Goal: Task Accomplishment & Management: Use online tool/utility

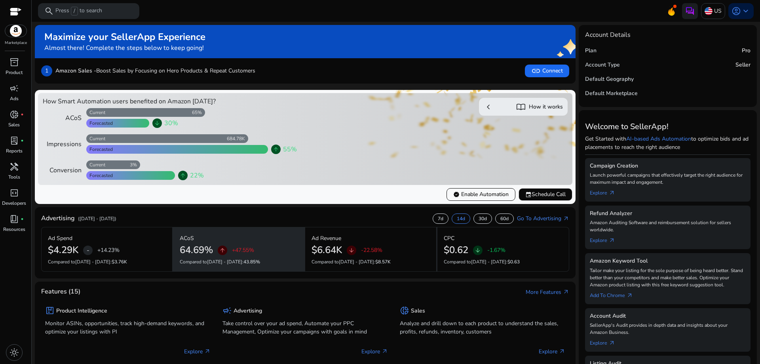
click at [216, 249] on div "64.69% arrow_upward +47.55%" at bounding box center [239, 249] width 118 height 11
click at [224, 250] on span "arrow_upward" at bounding box center [222, 250] width 6 height 6
click at [265, 245] on div "64.69% arrow_upward +47.55%" at bounding box center [239, 249] width 118 height 11
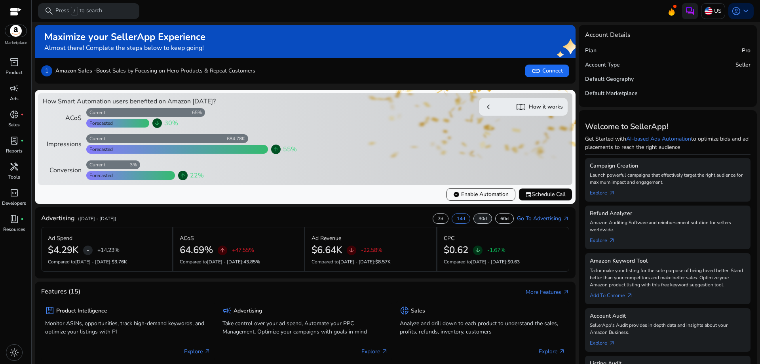
click at [483, 219] on p "30d" at bounding box center [482, 218] width 8 height 6
click at [502, 218] on p "60d" at bounding box center [504, 218] width 8 height 6
click at [459, 217] on p "14d" at bounding box center [461, 218] width 8 height 6
click at [481, 220] on p "30d" at bounding box center [482, 218] width 8 height 6
click at [537, 216] on link "Go To Advertising arrow_outward" at bounding box center [543, 218] width 52 height 8
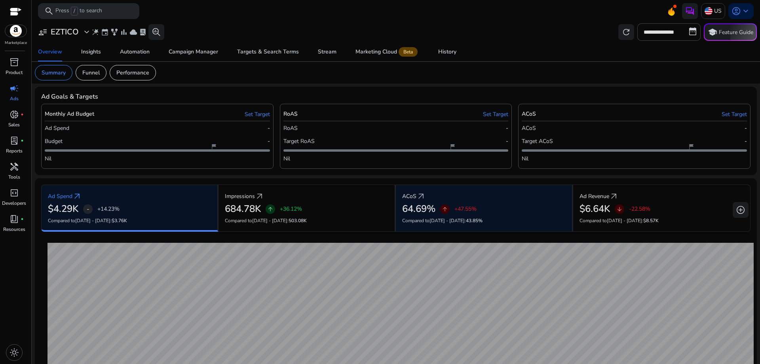
click at [424, 213] on h2 "64.69%" at bounding box center [418, 208] width 33 height 11
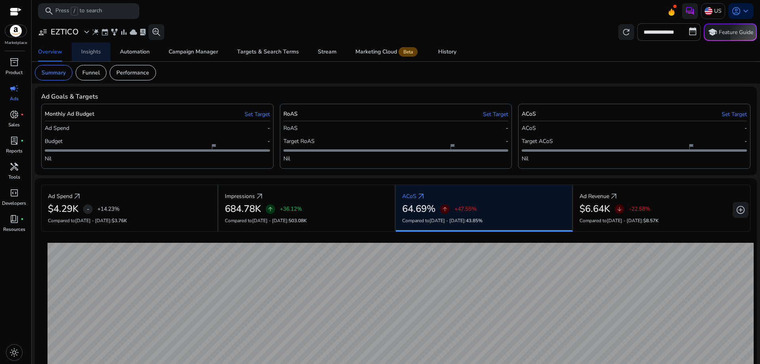
click at [97, 54] on div "Insights" at bounding box center [91, 52] width 20 height 6
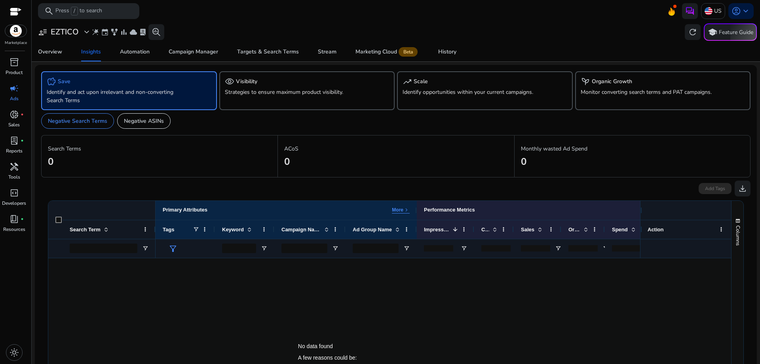
click at [154, 90] on p "Identify and act upon irrelevant and non-converting Search Terms" at bounding box center [115, 96] width 137 height 17
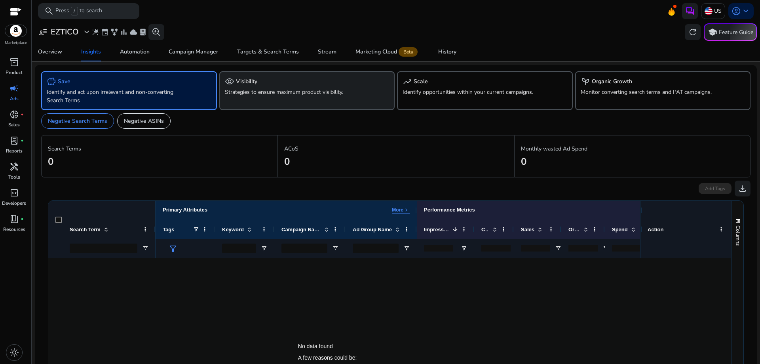
click at [262, 87] on div "visibility Visibility Strategies to ensure maximum product visibility." at bounding box center [307, 90] width 176 height 39
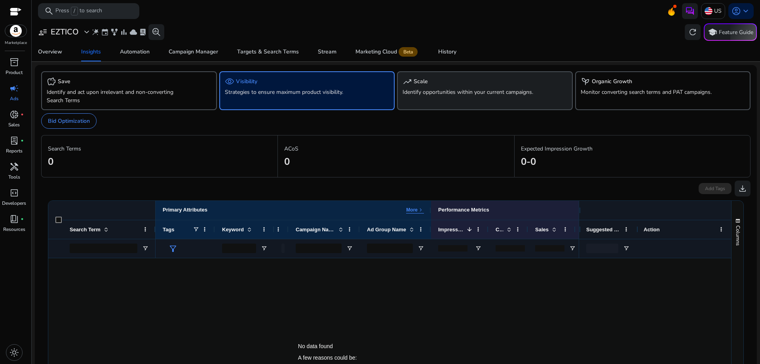
click at [417, 90] on p "Identify opportunities within your current campaigns." at bounding box center [470, 92] width 137 height 8
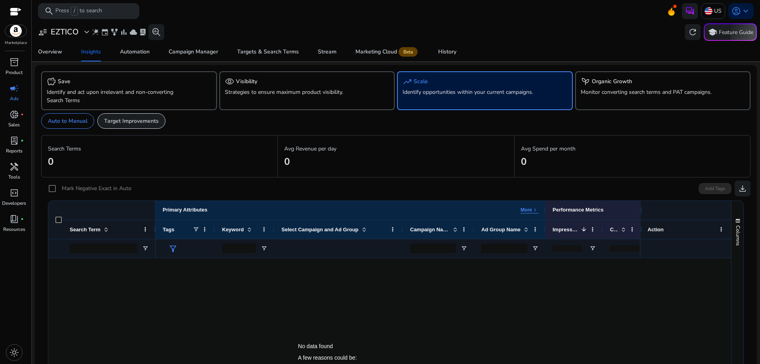
click at [141, 121] on p "Target Improvements" at bounding box center [131, 121] width 55 height 8
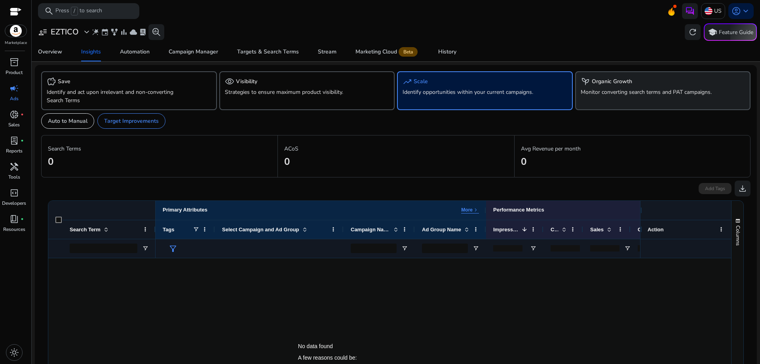
click at [627, 89] on p "Monitor converting search terms and PAT campaigns." at bounding box center [648, 92] width 137 height 8
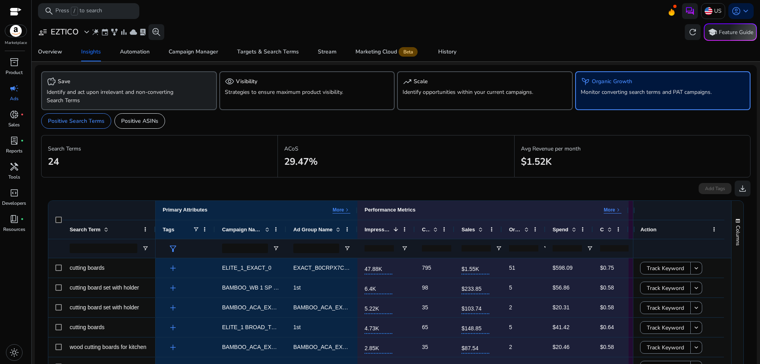
click at [79, 85] on div "savings Save" at bounding box center [129, 81] width 165 height 9
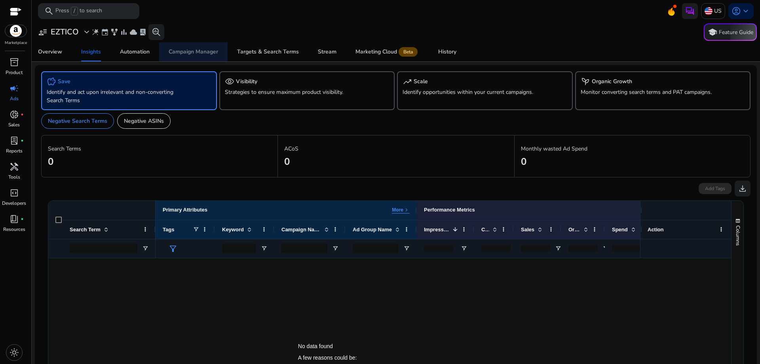
click at [190, 53] on div "Campaign Manager" at bounding box center [193, 52] width 49 height 6
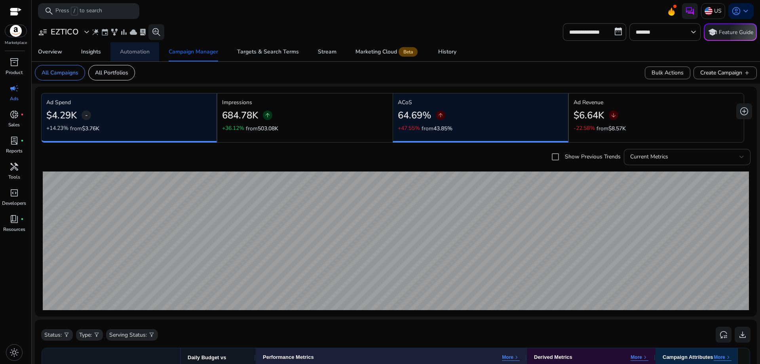
click at [146, 55] on div "Automation" at bounding box center [135, 52] width 30 height 6
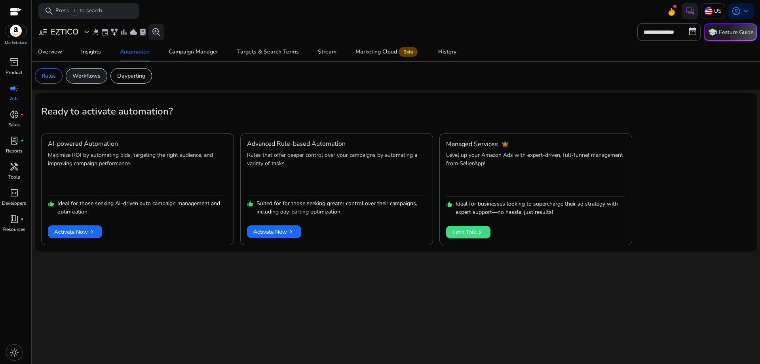
click at [87, 78] on p "Workflows" at bounding box center [86, 76] width 28 height 8
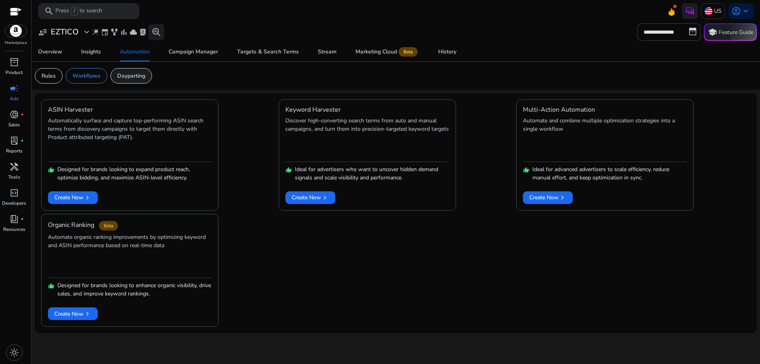
click at [127, 77] on p "Dayparting" at bounding box center [131, 76] width 28 height 8
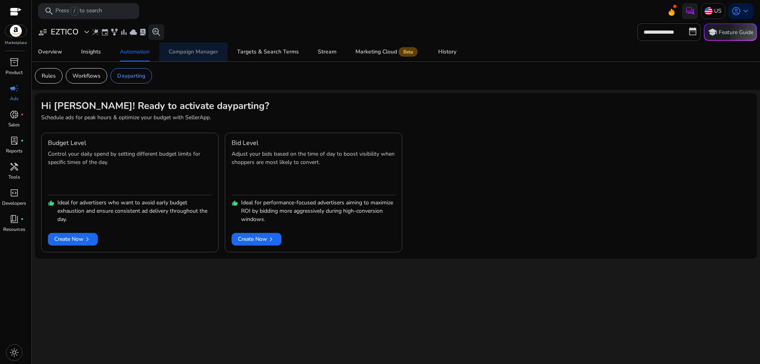
click at [207, 53] on div "Campaign Manager" at bounding box center [193, 52] width 49 height 6
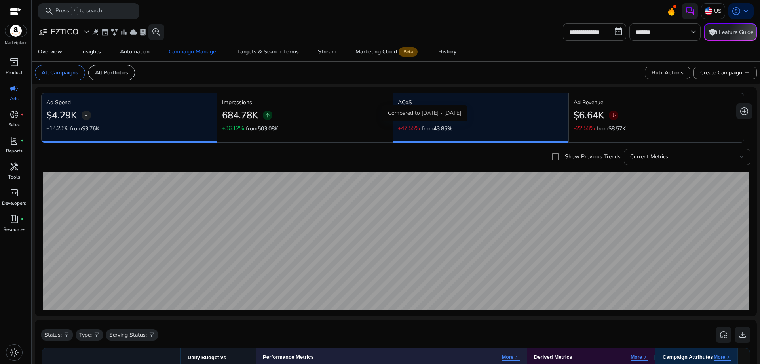
click at [441, 128] on span "43.85%" at bounding box center [442, 129] width 19 height 8
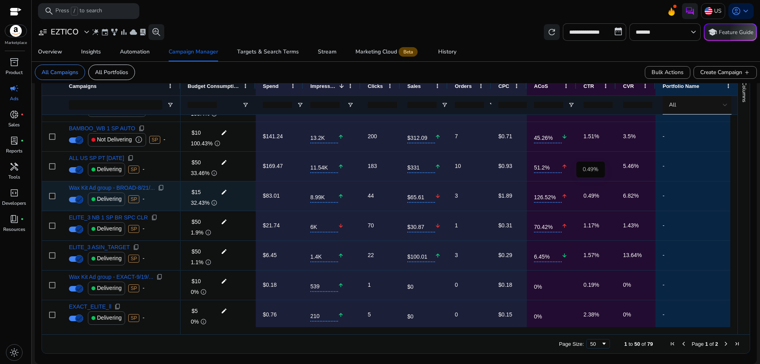
scroll to position [356, 0]
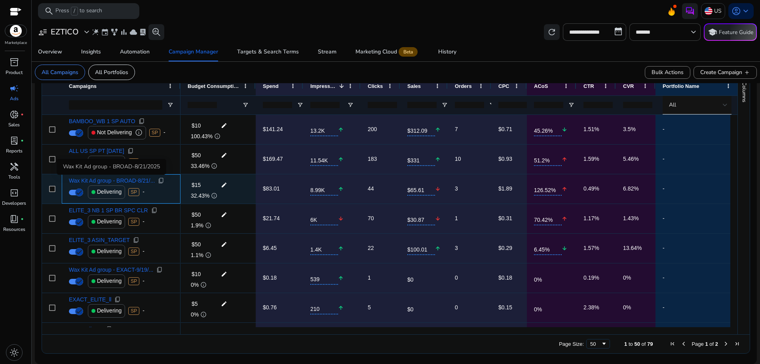
click at [138, 180] on span "Wax Kit Ad group - BROAD-8/21/..." at bounding box center [112, 181] width 86 height 6
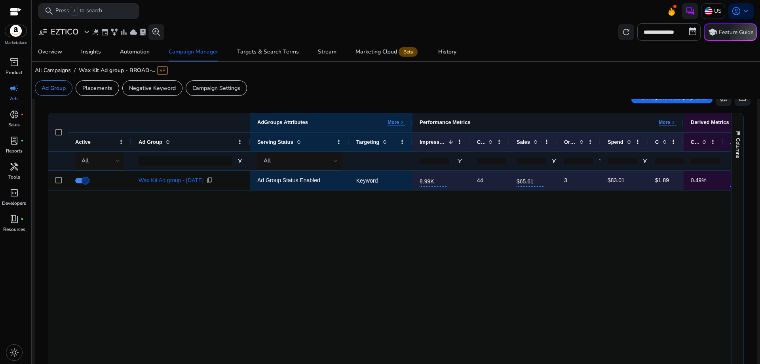
scroll to position [237, 0]
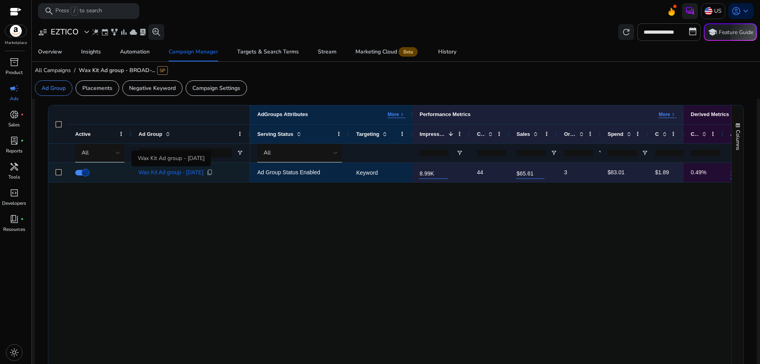
click at [198, 172] on span "Wax Kit Ad group - [DATE]" at bounding box center [170, 172] width 65 height 6
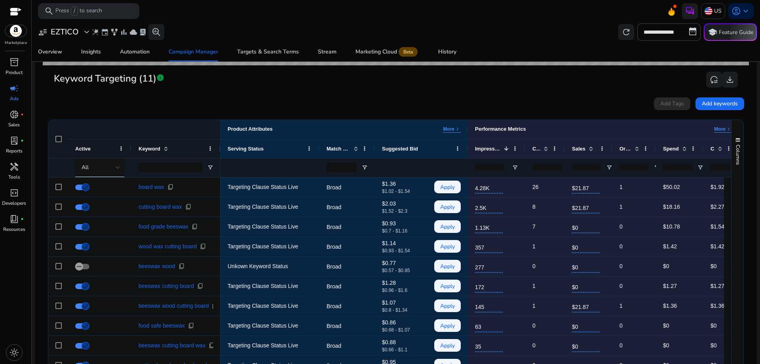
scroll to position [237, 0]
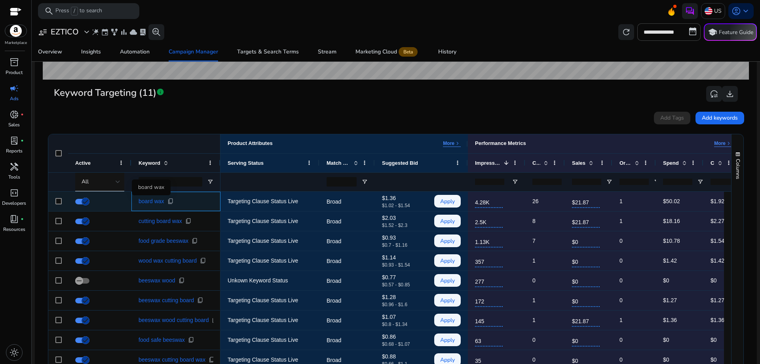
click at [153, 201] on span "board wax" at bounding box center [151, 201] width 26 height 6
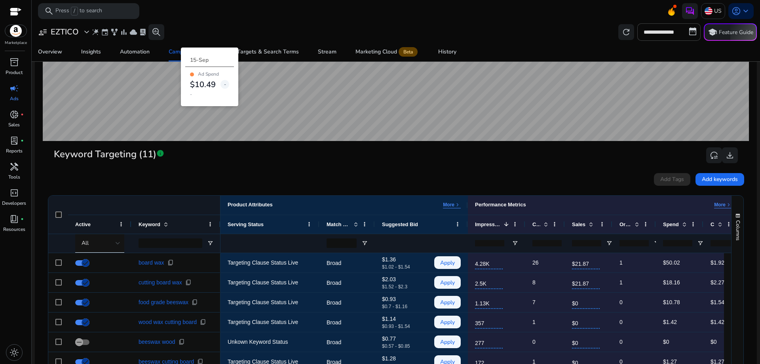
scroll to position [198, 0]
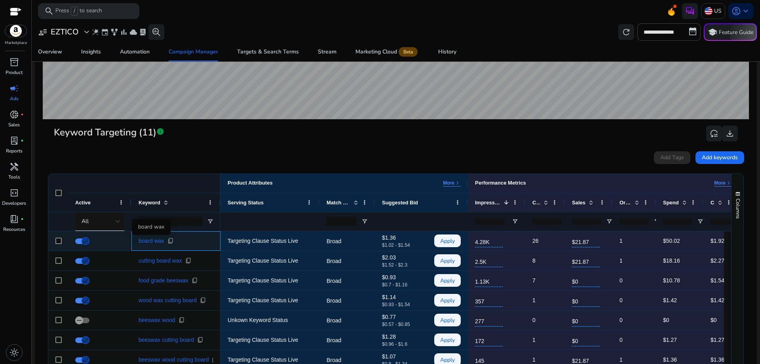
drag, startPoint x: 135, startPoint y: 240, endPoint x: 163, endPoint y: 240, distance: 27.7
click at [163, 240] on div "board wax content_copy" at bounding box center [175, 240] width 89 height 19
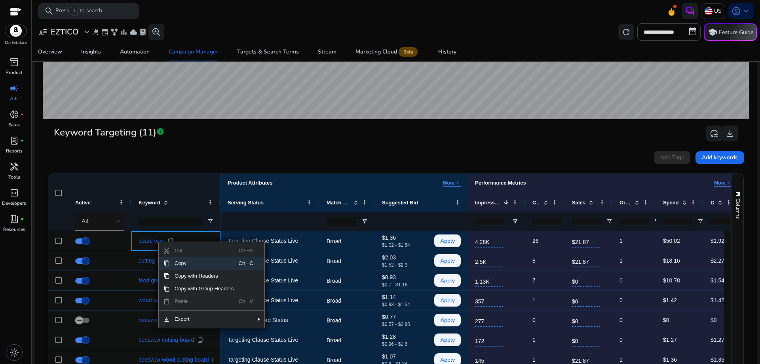
click at [180, 264] on span "Copy" at bounding box center [204, 263] width 69 height 13
